Goal: Task Accomplishment & Management: Manage account settings

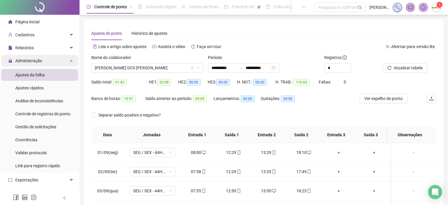
click at [27, 60] on span "Administração" at bounding box center [28, 60] width 27 height 5
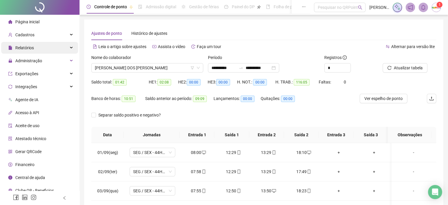
click at [29, 46] on span "Relatórios" at bounding box center [24, 47] width 19 height 5
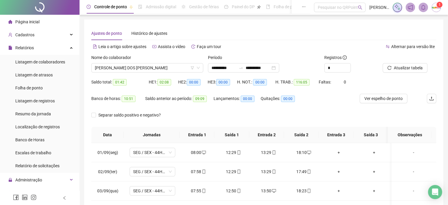
click at [38, 21] on span "Página inicial" at bounding box center [27, 21] width 24 height 5
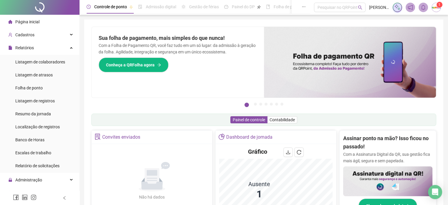
scroll to position [59, 0]
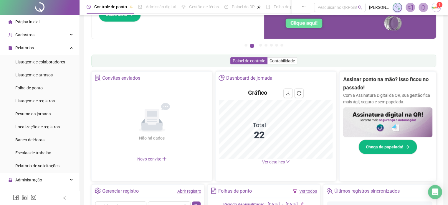
click at [272, 162] on span "Ver detalhes" at bounding box center [273, 161] width 23 height 5
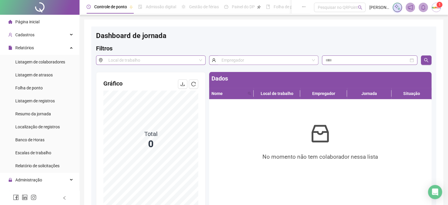
click at [233, 60] on input "search" at bounding box center [265, 60] width 88 height 9
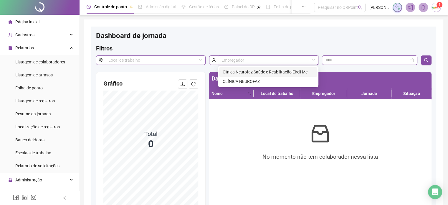
click at [235, 75] on div "Clínica Neurofaz Saúde e Reabilitação Eireli Me" at bounding box center [268, 71] width 98 height 9
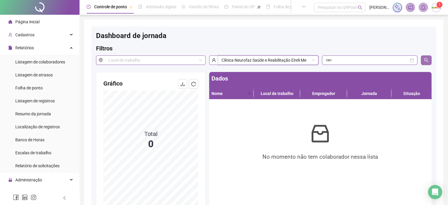
click at [430, 61] on button "button" at bounding box center [425, 59] width 11 height 9
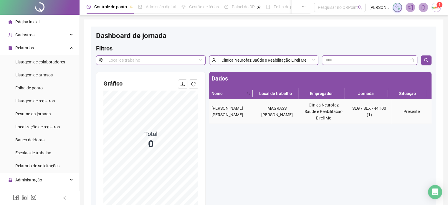
click at [218, 112] on span "[PERSON_NAME] [PERSON_NAME]" at bounding box center [226, 111] width 31 height 11
click at [331, 59] on input at bounding box center [366, 60] width 83 height 6
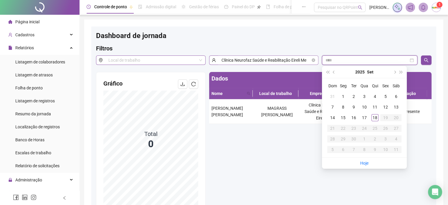
click at [311, 63] on span "Clínica Neurofaz Saúde e Reabilitação Eireli Me" at bounding box center [268, 60] width 94 height 9
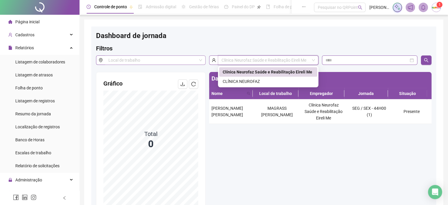
click at [146, 60] on input "search" at bounding box center [152, 60] width 88 height 9
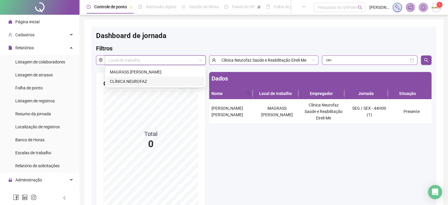
click at [150, 81] on div "CLÍNICA NEUROFAZ" at bounding box center [155, 81] width 91 height 6
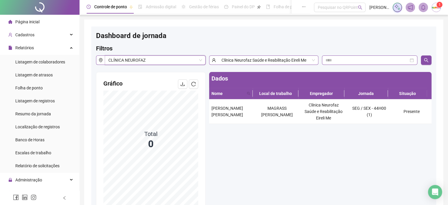
click at [230, 66] on div "Clínica Neurofaz Saúde e Reabilitação Eireli Me" at bounding box center [263, 63] width 113 height 16
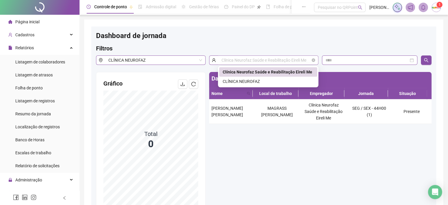
click at [233, 62] on span "Clínica Neurofaz Saúde e Reabilitação Eireli Me" at bounding box center [268, 60] width 94 height 9
click at [232, 83] on div "CLÍNICA NEUROFAZ" at bounding box center [267, 81] width 91 height 6
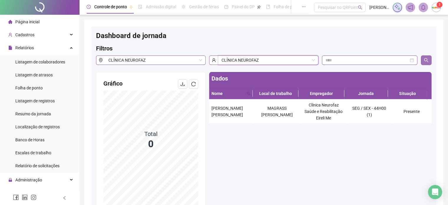
click at [430, 60] on button "button" at bounding box center [425, 59] width 11 height 9
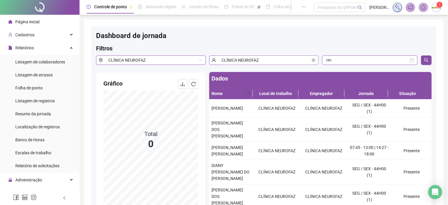
click at [290, 60] on span "CLÍNICA NEUROFAZ" at bounding box center [268, 60] width 94 height 9
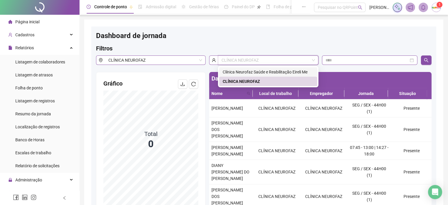
click at [251, 70] on div "Clínica Neurofaz Saúde e Reabilitação Eireli Me" at bounding box center [267, 72] width 91 height 6
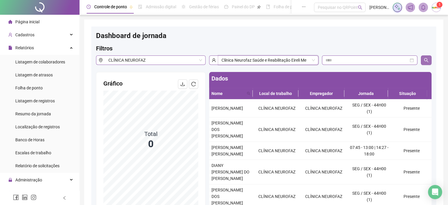
click at [426, 64] on button "button" at bounding box center [425, 59] width 11 height 9
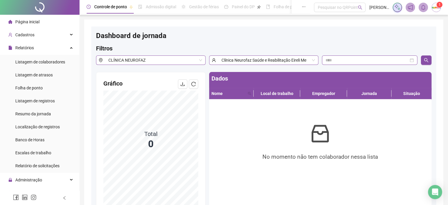
click at [31, 22] on span "Página inicial" at bounding box center [27, 21] width 24 height 5
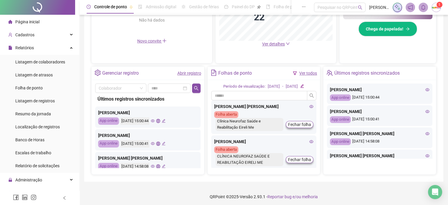
scroll to position [112, 0]
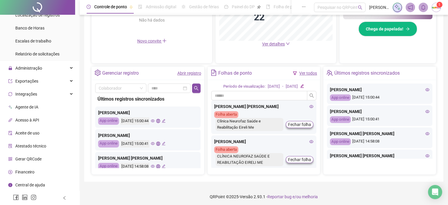
click at [30, 174] on span "Financeiro" at bounding box center [24, 171] width 19 height 5
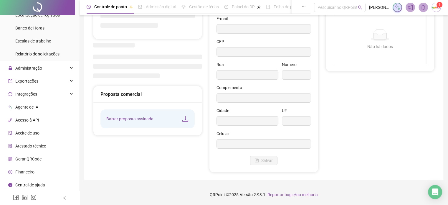
scroll to position [57, 0]
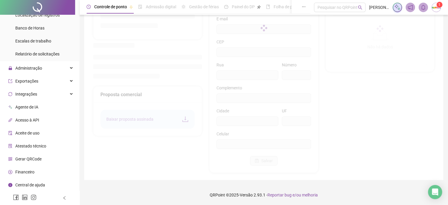
type input "**********"
type input "***"
type input "**********"
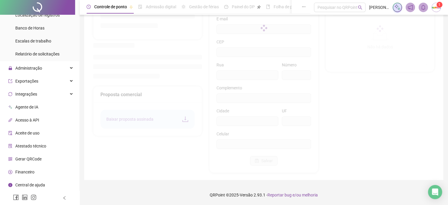
type input "**"
type input "*********"
type input "**********"
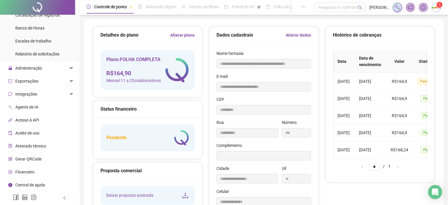
scroll to position [0, 42]
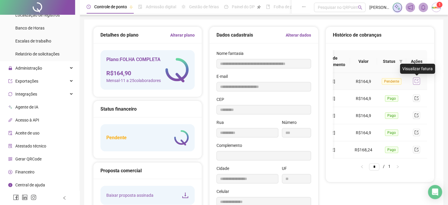
click at [418, 80] on icon "export" at bounding box center [416, 81] width 4 height 4
